Goal: Information Seeking & Learning: Learn about a topic

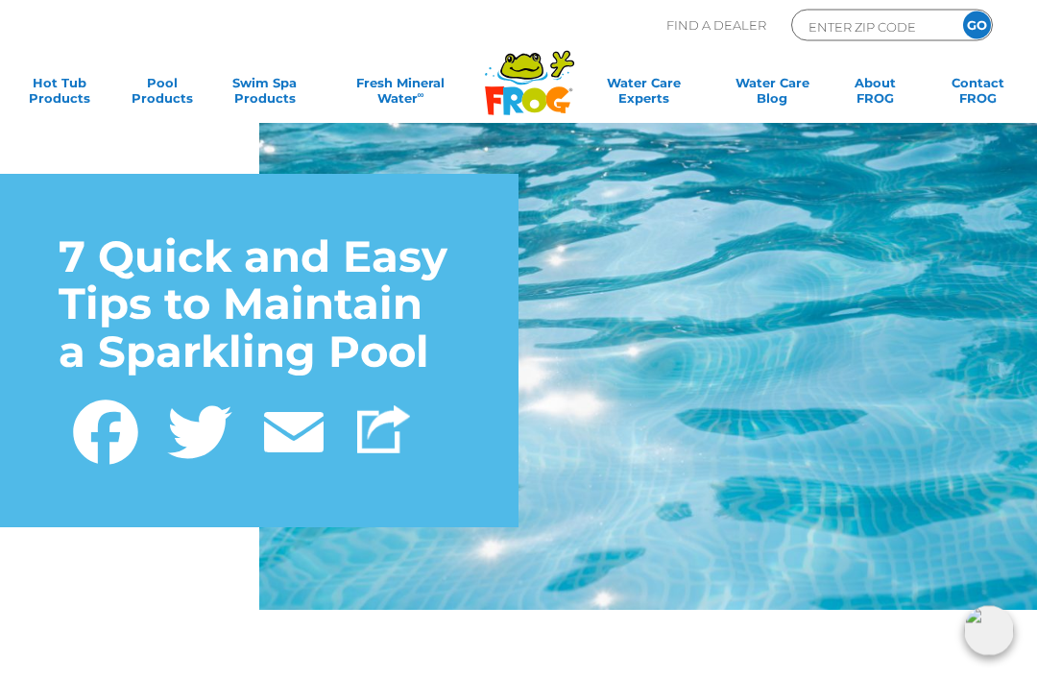
scroll to position [9, 0]
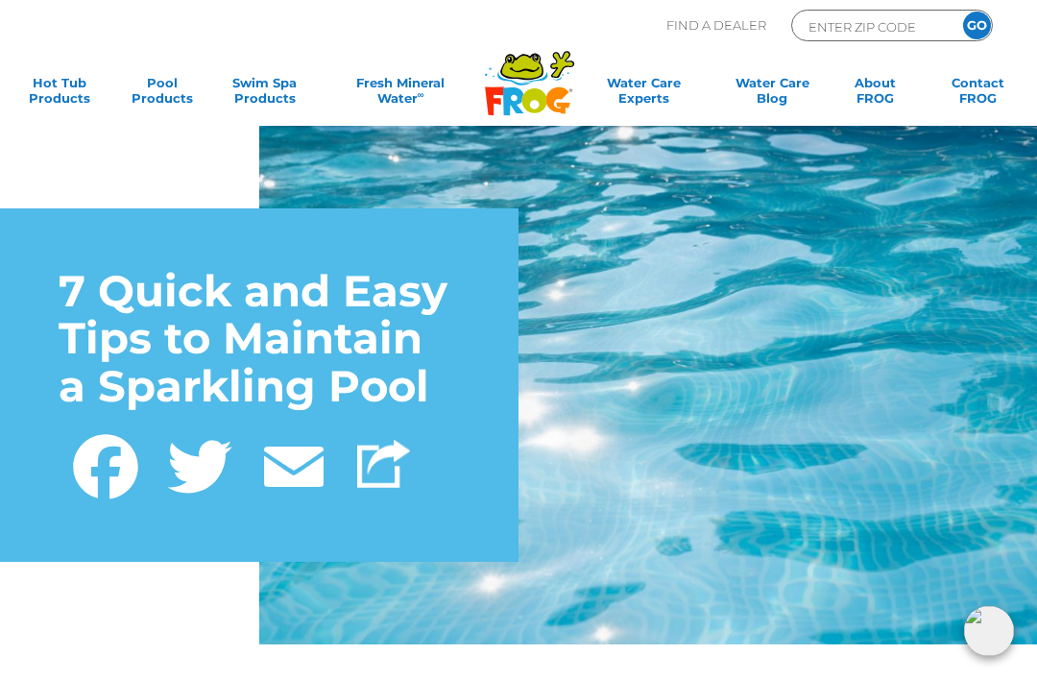
click at [228, 132] on div "7 Quick and Easy Tips to Maintain a Sparkling Pool Facebook Twitter Email" at bounding box center [518, 385] width 1037 height 518
click at [827, 36] on input "ENTER ZIP CODE" at bounding box center [871, 26] width 130 height 22
type input "I J ₽"
click at [244, 280] on h1 "7 Quick and Easy Tips to Maintain a Sparkling Pool" at bounding box center [259, 338] width 401 height 143
click at [244, 486] on link "Twitter" at bounding box center [200, 463] width 94 height 80
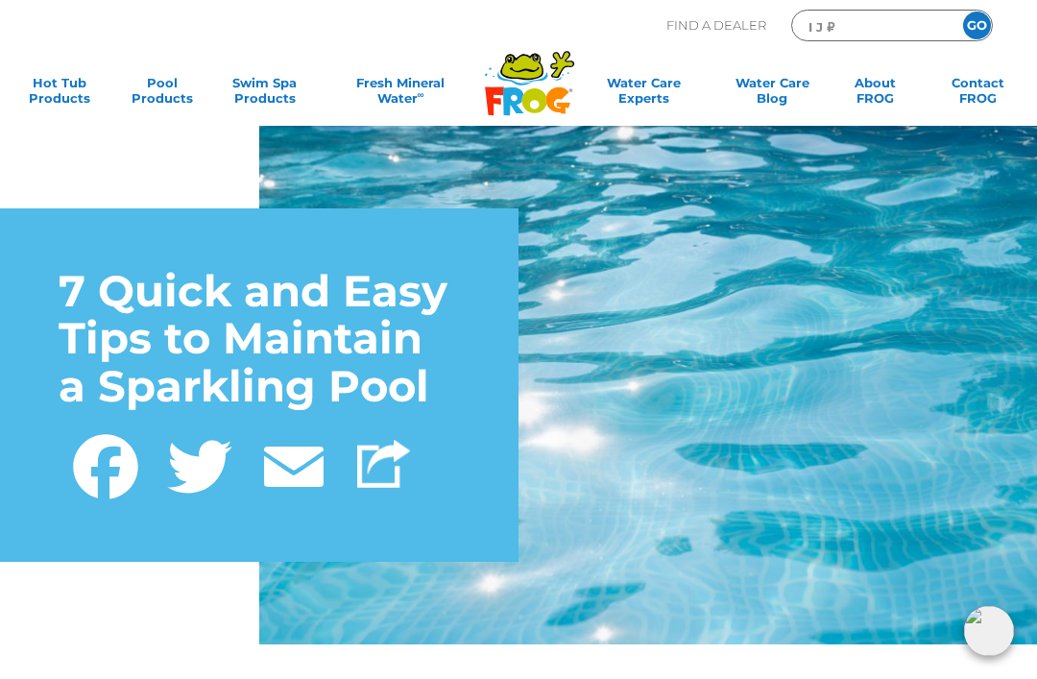
click at [349, 294] on h1 "7 Quick and Easy Tips to Maintain a Sparkling Pool" at bounding box center [259, 338] width 401 height 143
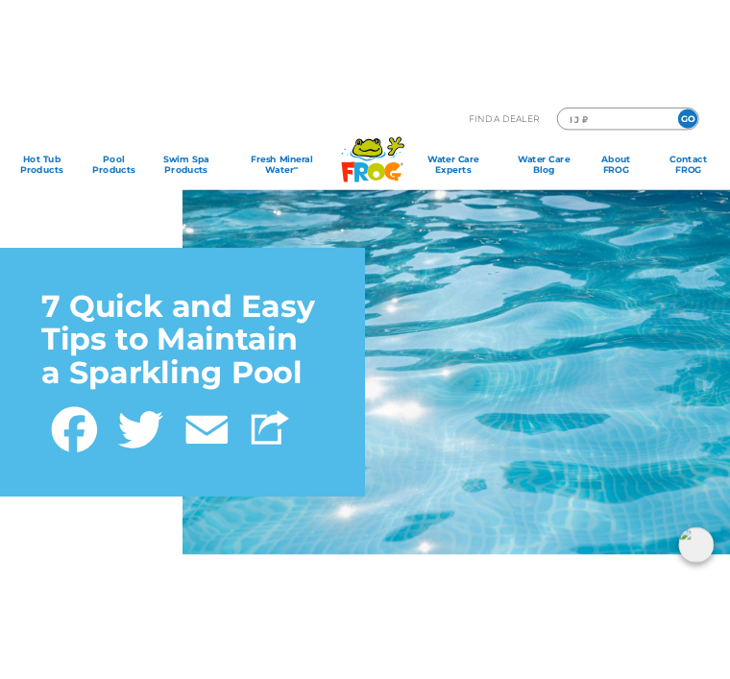
scroll to position [0, 0]
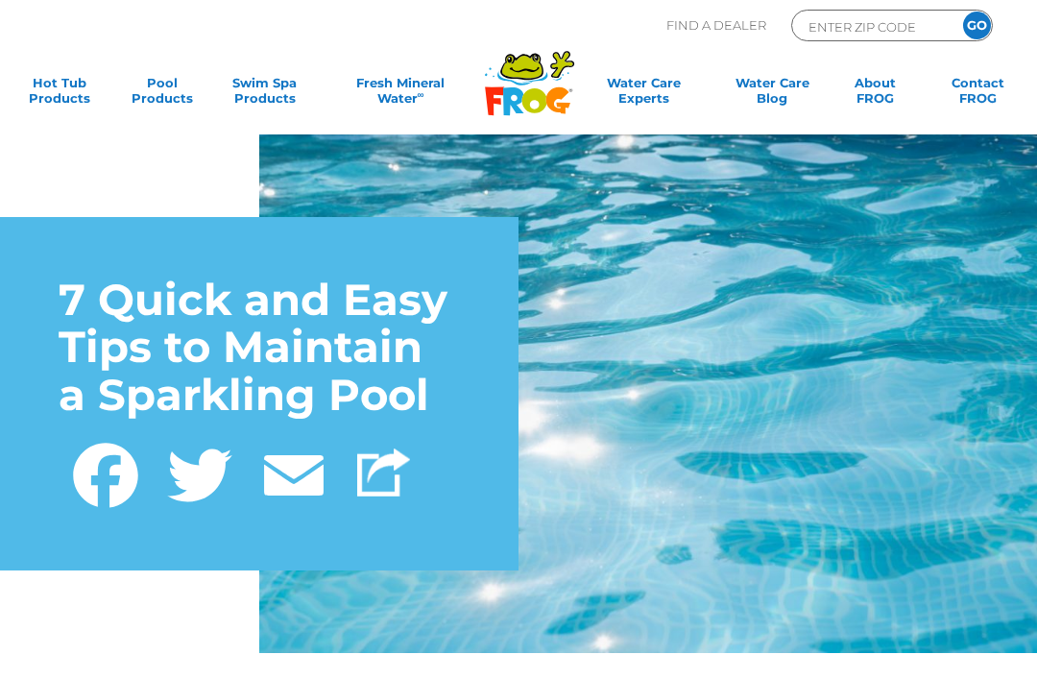
click at [877, 36] on input "ENTER ZIP CODE" at bounding box center [871, 26] width 130 height 22
type input "123,"
